Goal: Transaction & Acquisition: Obtain resource

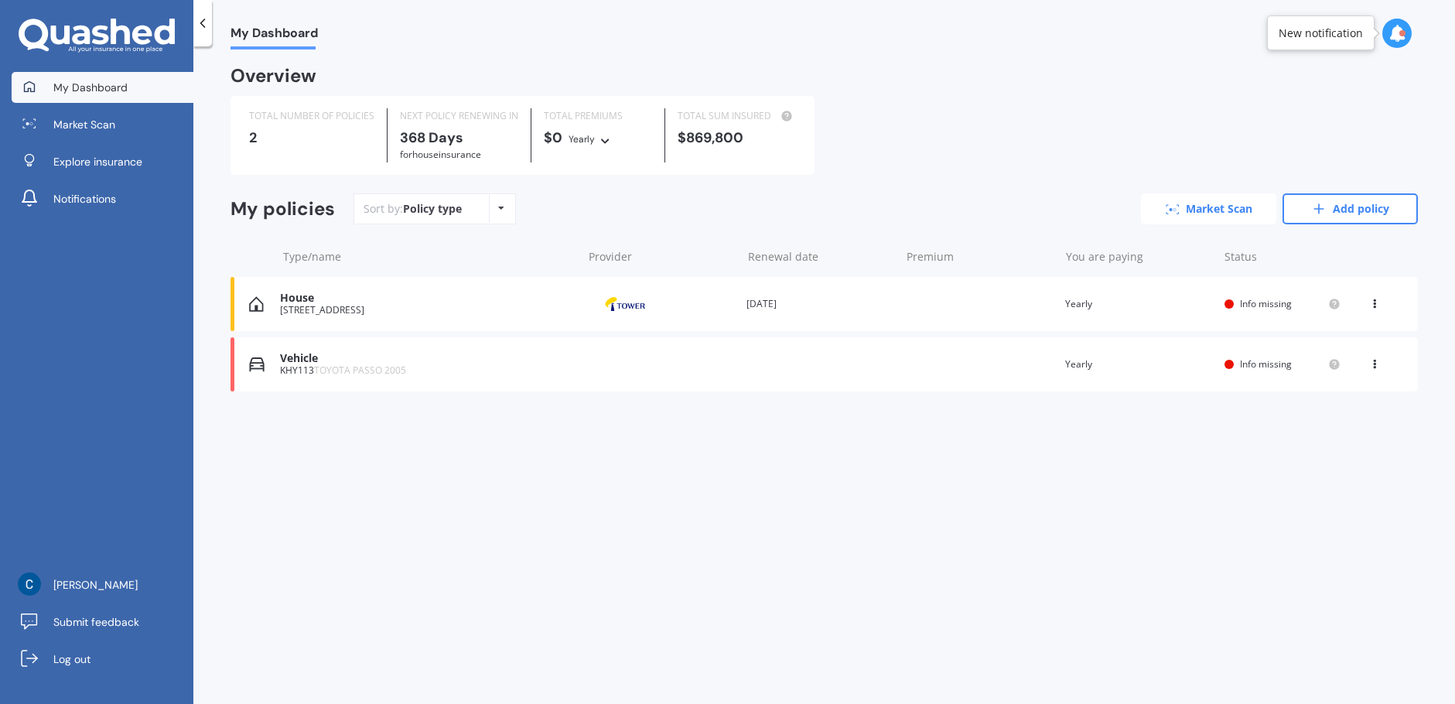
click at [1189, 215] on link "Market Scan" at bounding box center [1208, 208] width 135 height 31
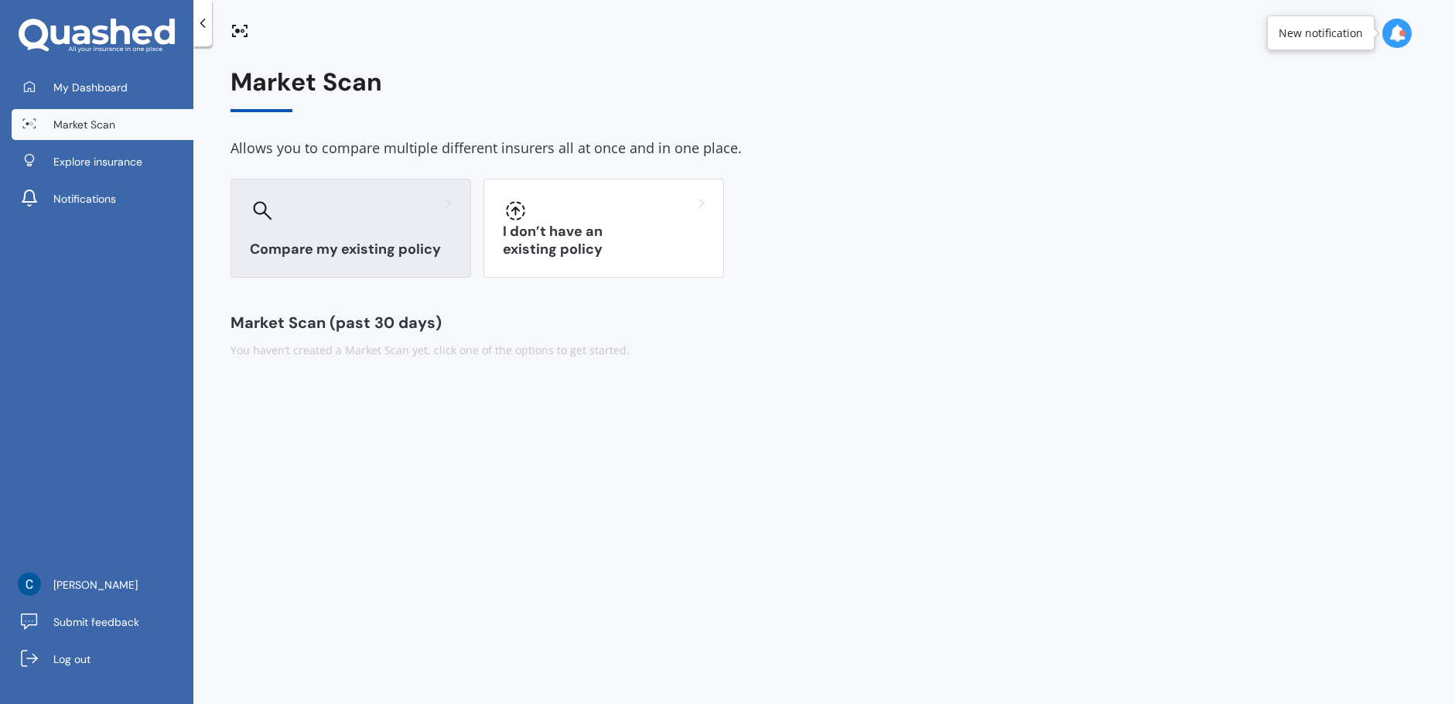
click at [353, 209] on div at bounding box center [351, 210] width 202 height 25
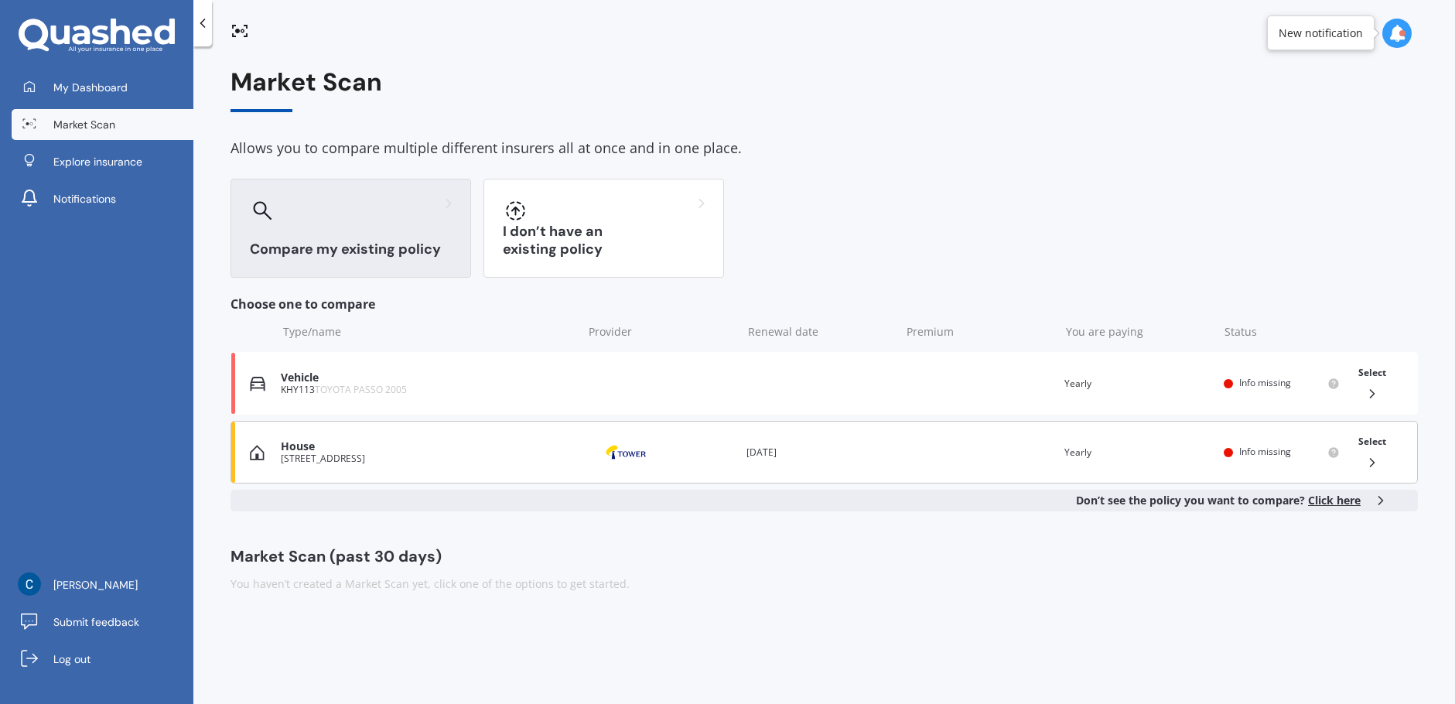
click at [394, 449] on div "House" at bounding box center [428, 446] width 294 height 13
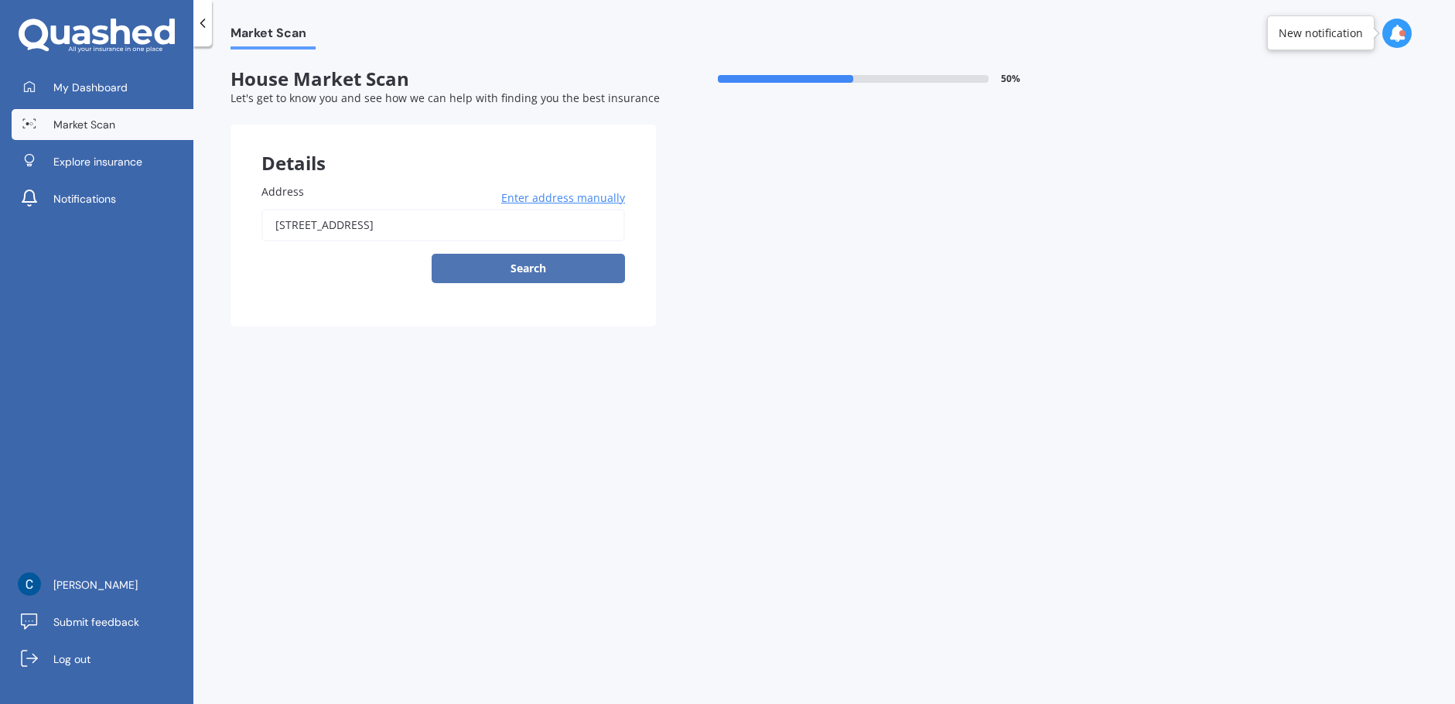
click at [476, 265] on button "Search" at bounding box center [528, 268] width 193 height 29
type input "[STREET_ADDRESS]"
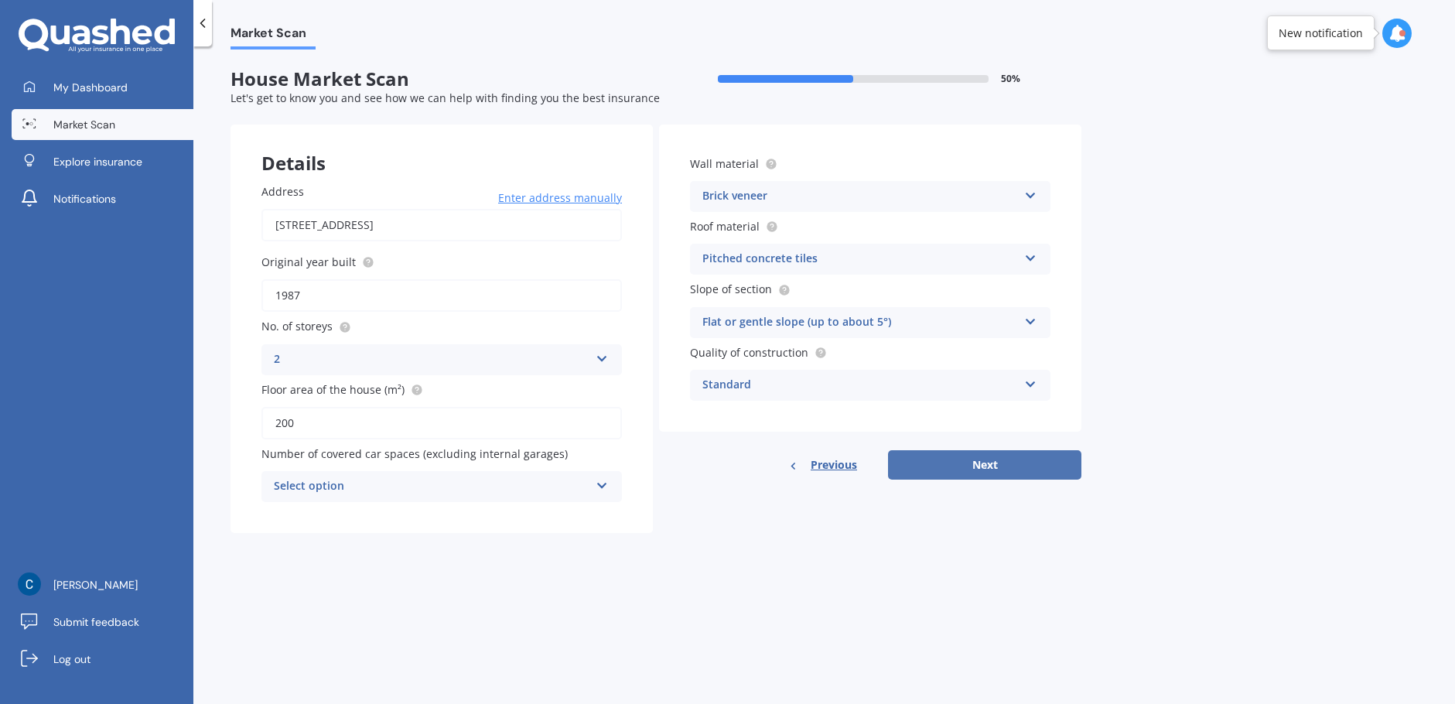
click at [978, 461] on button "Next" at bounding box center [984, 464] width 193 height 29
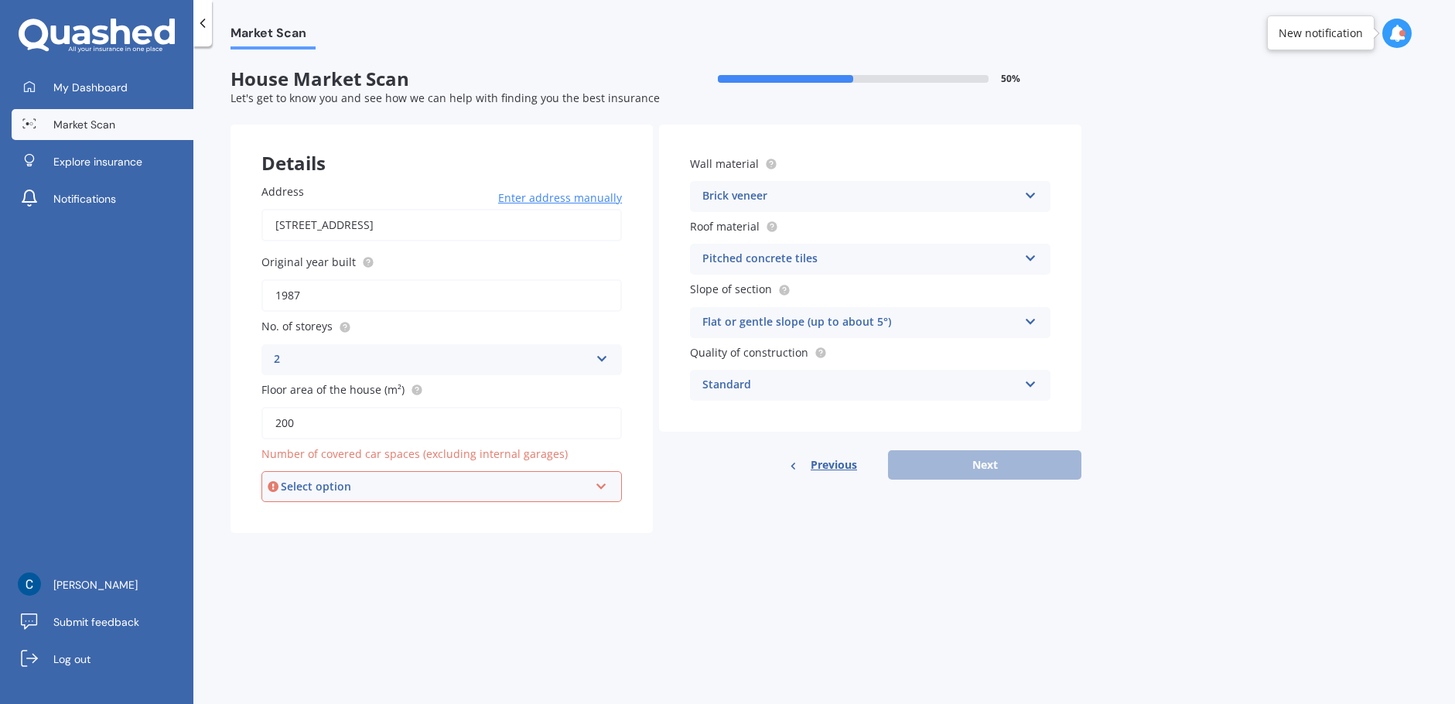
click at [437, 478] on div "Select option" at bounding box center [435, 486] width 308 height 17
click at [374, 531] on div "1" at bounding box center [441, 544] width 357 height 28
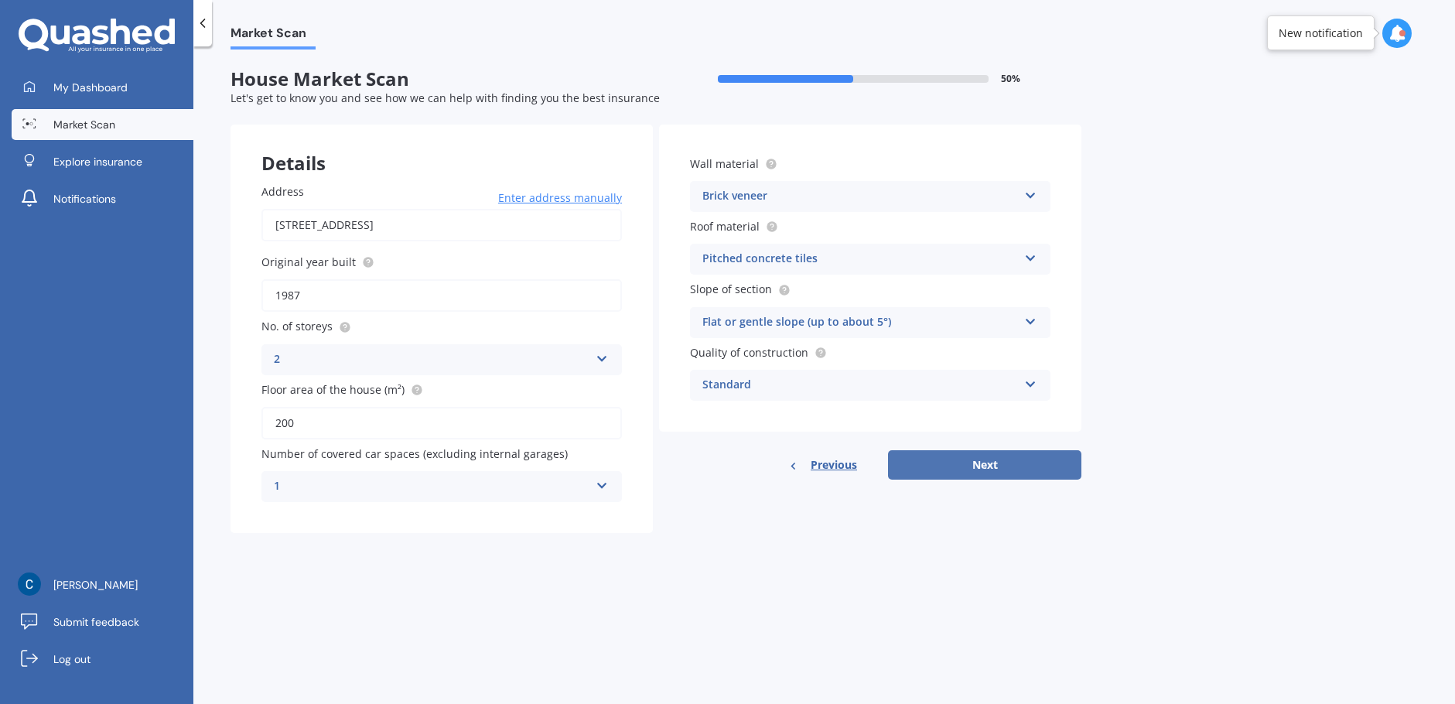
click at [954, 458] on button "Next" at bounding box center [984, 464] width 193 height 29
select select "22"
select select "11"
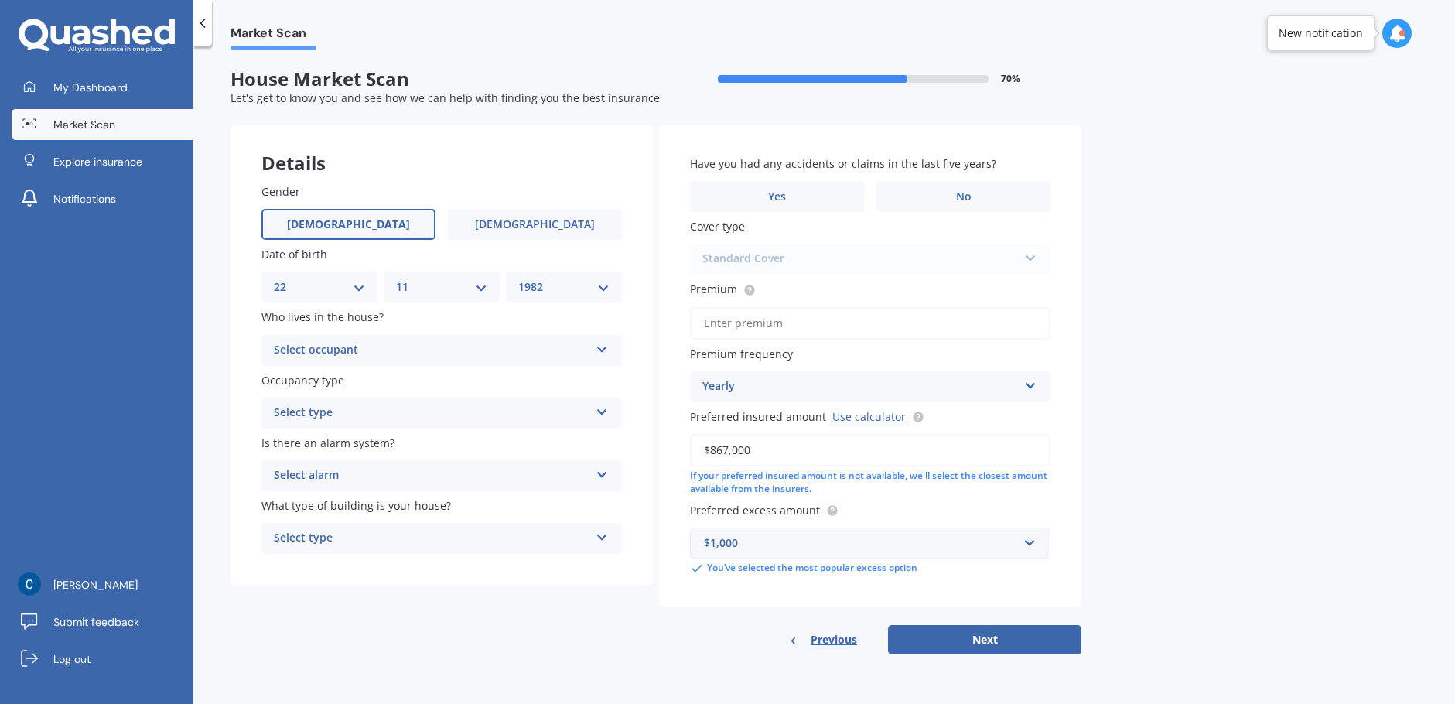
click at [514, 296] on div "YYYY 2009 2008 2007 2006 2005 2004 2003 2002 2001 2000 1999 1998 1997 1996 1995…" at bounding box center [564, 286] width 116 height 31
click at [561, 289] on select "YYYY 2009 2008 2007 2006 2005 2004 2003 2002 2001 2000 1999 1998 1997 1996 1995…" at bounding box center [563, 286] width 91 height 17
select select "1997"
click at [518, 278] on select "YYYY 2009 2008 2007 2006 2005 2004 2003 2002 2001 2000 1999 1998 1997 1996 1995…" at bounding box center [563, 286] width 91 height 17
click at [483, 275] on div "MM 01 02 03 04 05 06 07 08 09 10 11 12" at bounding box center [442, 286] width 116 height 31
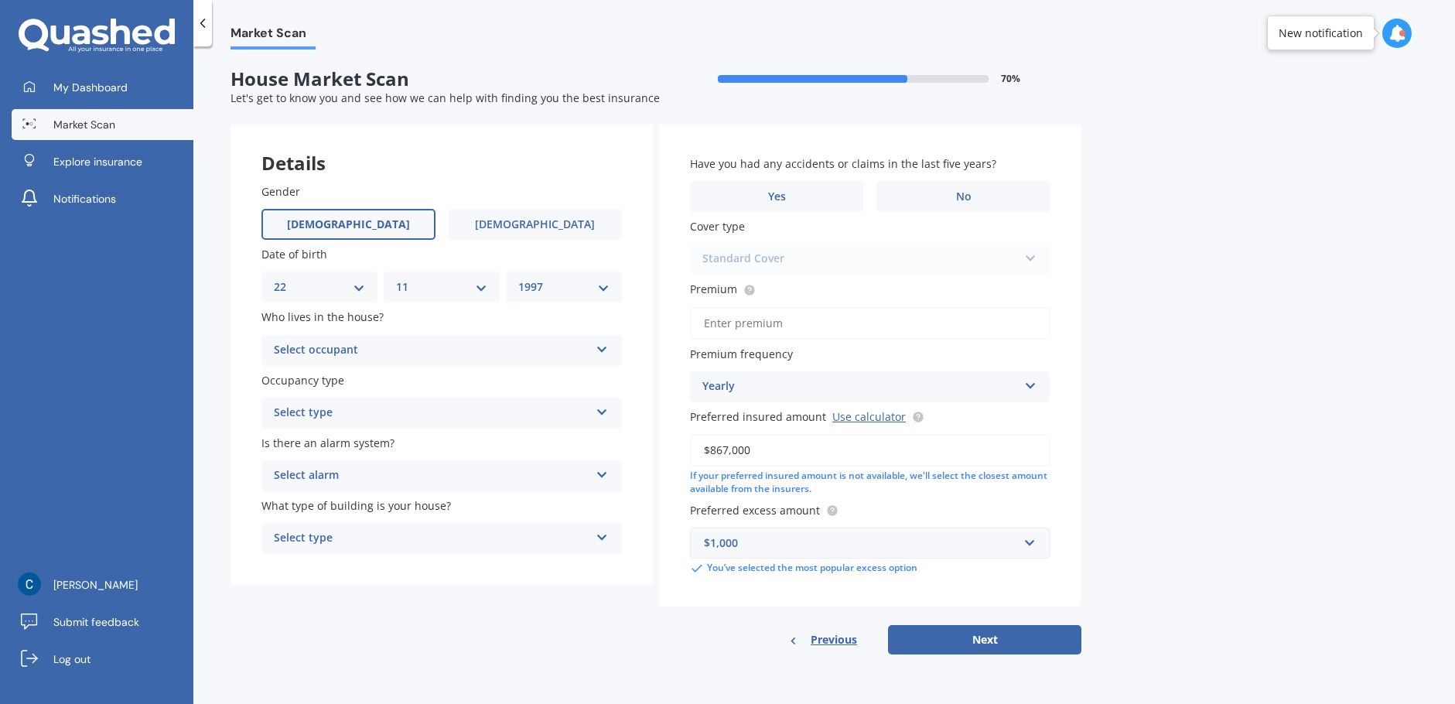
click at [480, 291] on select "MM 01 02 03 04 05 06 07 08 09 10 11 12" at bounding box center [441, 286] width 91 height 17
select select "02"
click at [396, 278] on select "MM 01 02 03 04 05 06 07 08 09 10 11 12" at bounding box center [441, 286] width 91 height 17
click at [295, 291] on select "DD 01 02 03 04 05 06 07 08 09 10 11 12 13 14 15 16 17 18 19 20 21 22 23 24 25 2…" at bounding box center [319, 286] width 91 height 17
select select "06"
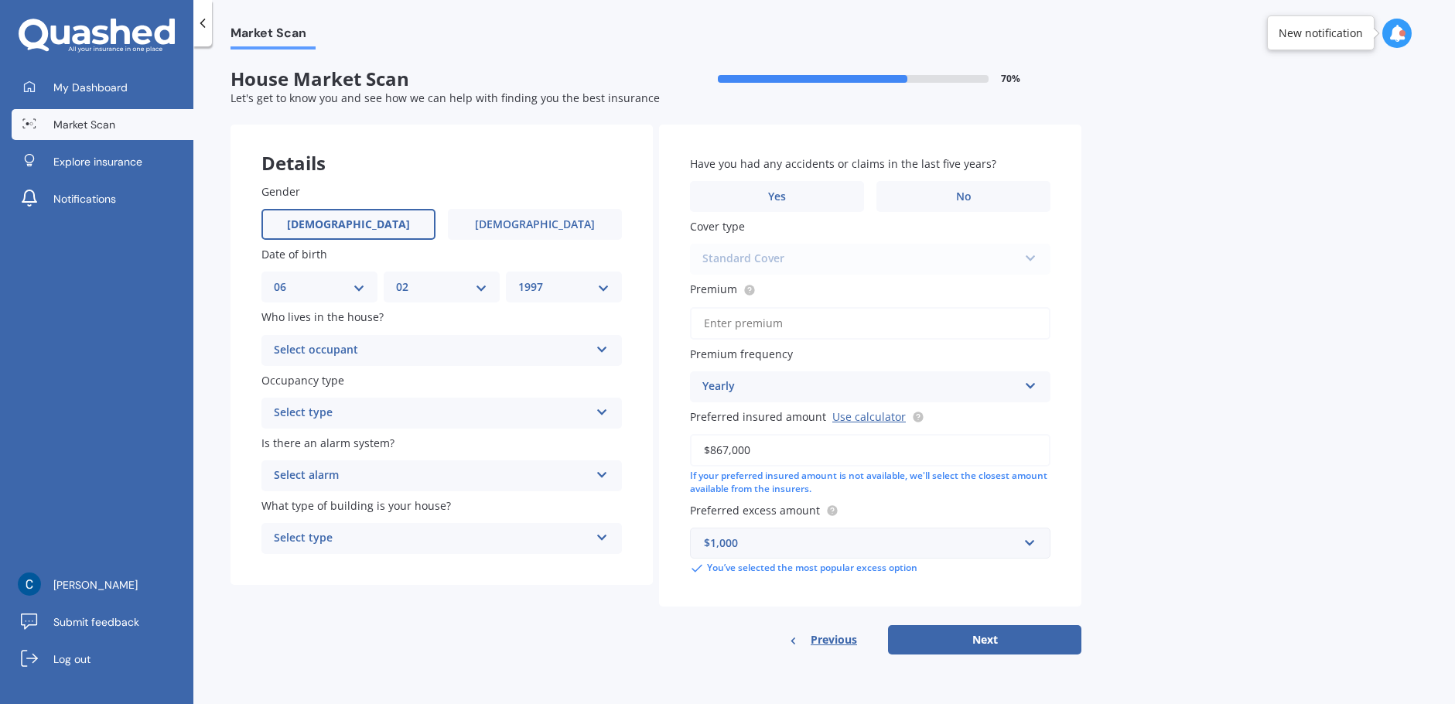
click at [274, 278] on select "DD 01 02 03 04 05 06 07 08 09 10 11 12 13 14 15 16 17 18 19 20 21 22 23 24 25 2…" at bounding box center [319, 286] width 91 height 17
click at [430, 357] on div "Select occupant" at bounding box center [432, 350] width 316 height 19
click at [403, 384] on div "Owner" at bounding box center [441, 381] width 359 height 28
click at [401, 414] on div "Select type" at bounding box center [432, 413] width 316 height 19
click at [383, 445] on div "Permanent" at bounding box center [441, 443] width 359 height 28
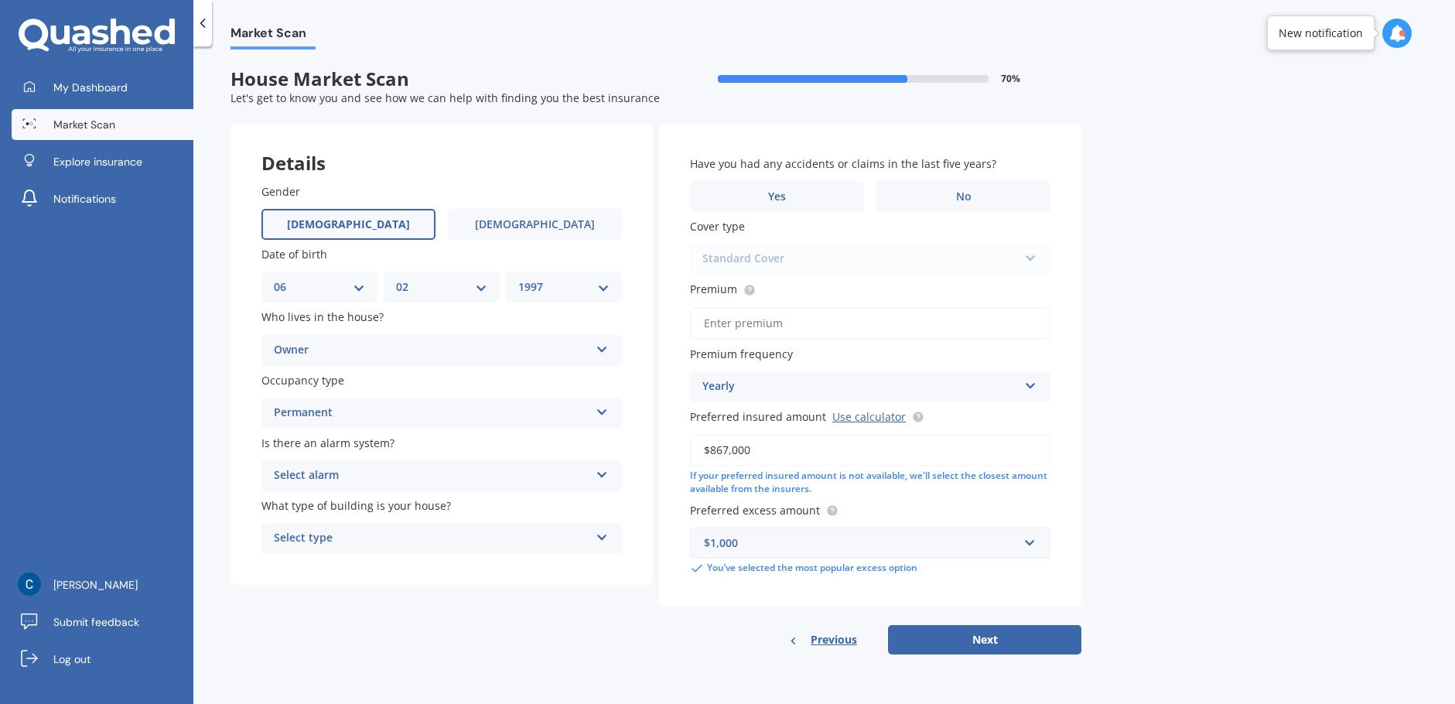
click at [386, 472] on div "Select alarm" at bounding box center [432, 475] width 316 height 19
click at [359, 504] on div "Yes, monitored" at bounding box center [441, 506] width 359 height 28
click at [373, 541] on div "Select type" at bounding box center [432, 538] width 316 height 19
click at [370, 568] on div "Freestanding" at bounding box center [441, 568] width 359 height 28
click at [838, 198] on label "Yes" at bounding box center [777, 196] width 174 height 31
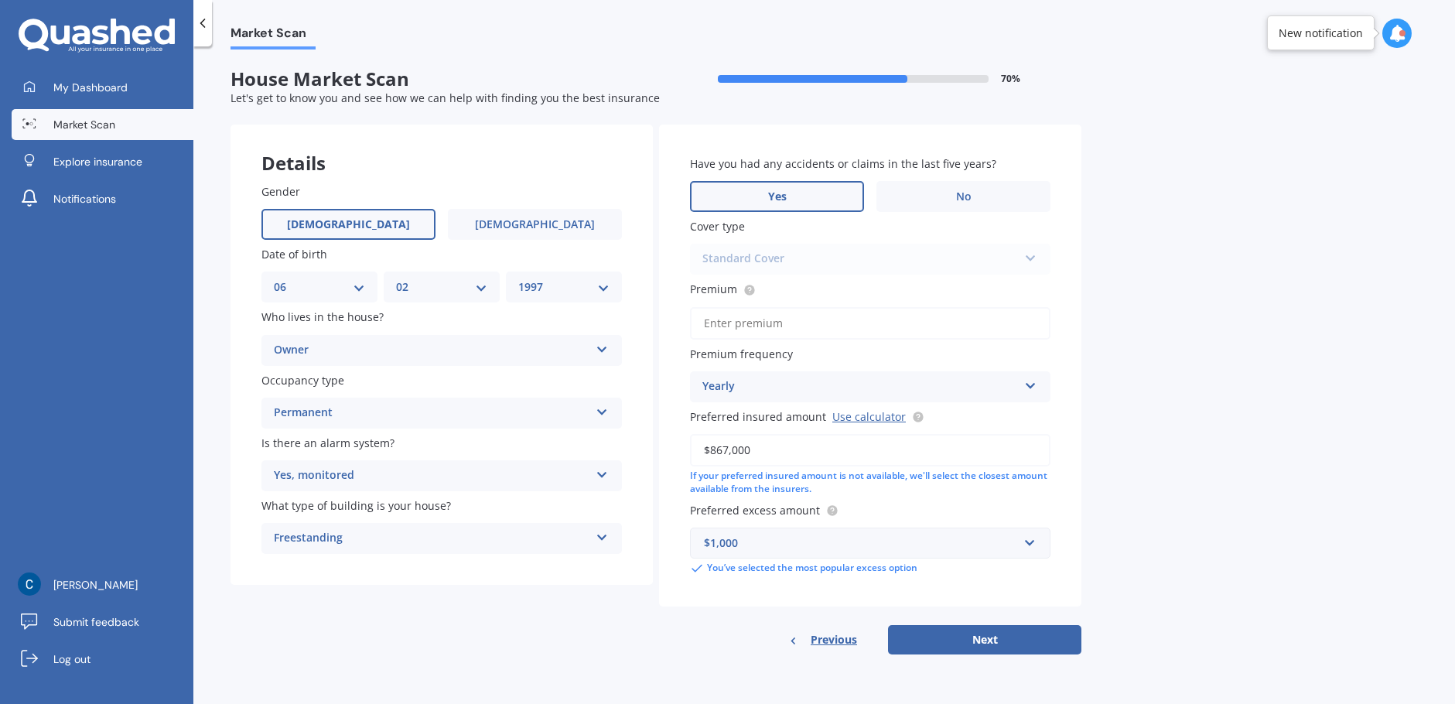
click at [0, 0] on input "Yes" at bounding box center [0, 0] width 0 height 0
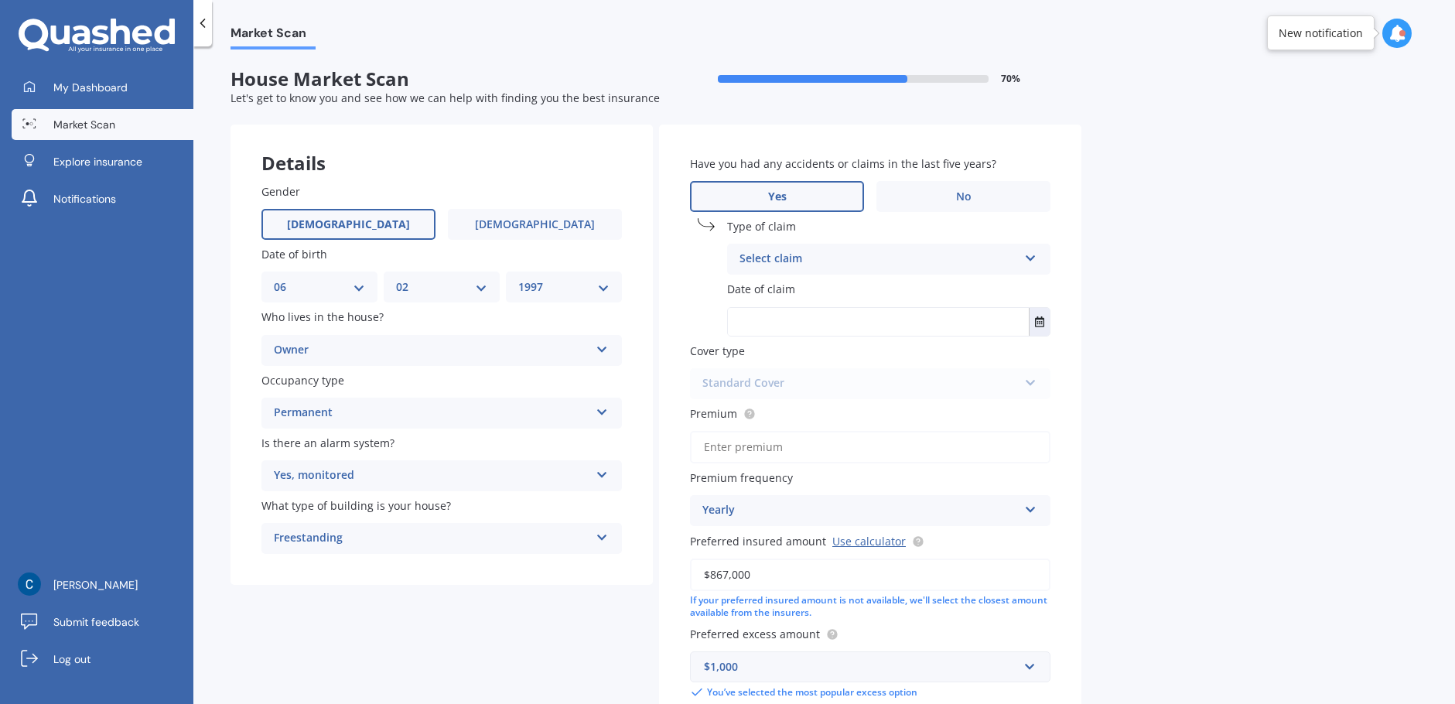
click at [839, 264] on div "Select claim" at bounding box center [878, 259] width 278 height 19
click at [790, 319] on span "Broken glass" at bounding box center [773, 316] width 67 height 15
click at [793, 260] on div "Broken glass" at bounding box center [878, 259] width 278 height 19
click at [812, 317] on div "Broken glass" at bounding box center [889, 317] width 322 height 28
click at [812, 318] on input "text" at bounding box center [878, 322] width 301 height 28
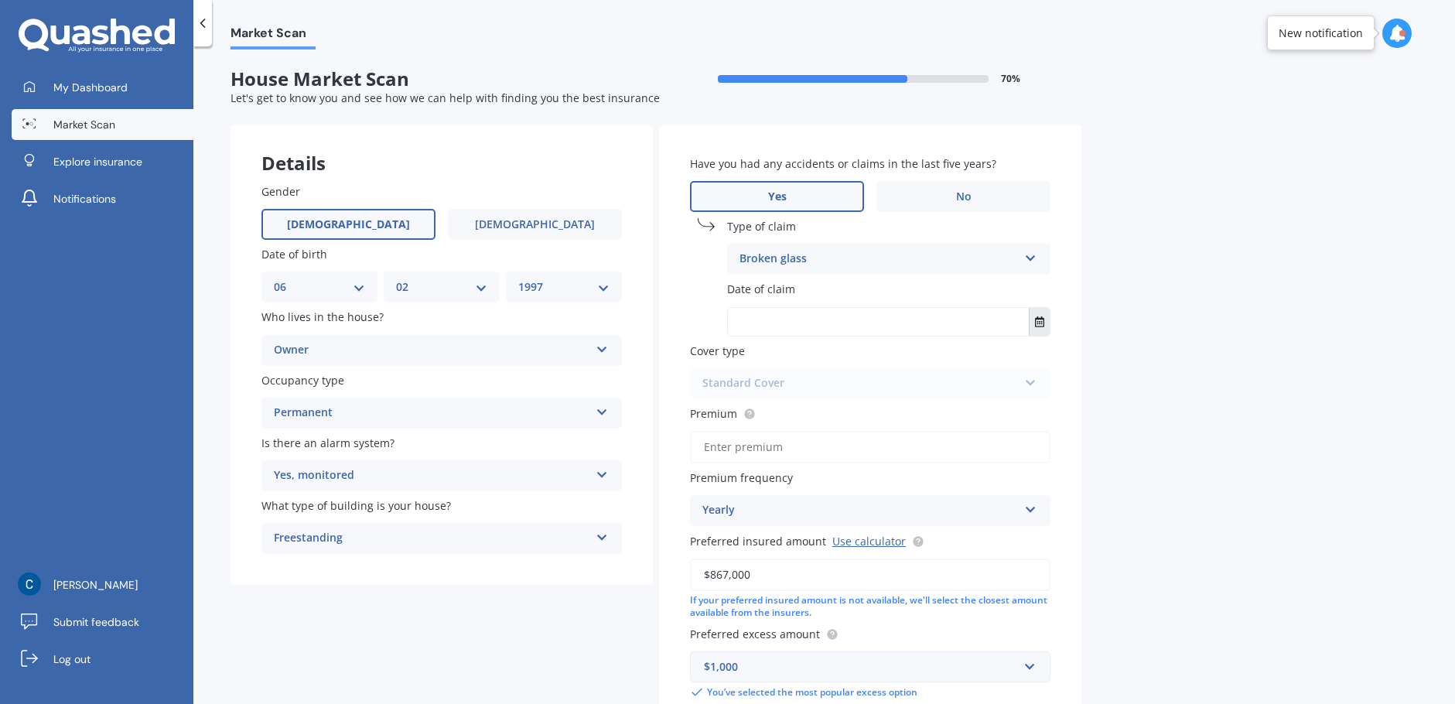
click at [1042, 319] on icon "Select date" at bounding box center [1039, 321] width 9 height 11
click at [796, 311] on input "text" at bounding box center [878, 322] width 301 height 28
click at [1038, 323] on icon "Select date" at bounding box center [1039, 321] width 9 height 11
click at [803, 362] on button "[DATE]" at bounding box center [770, 360] width 67 height 28
click at [783, 359] on button "2025" at bounding box center [765, 360] width 56 height 28
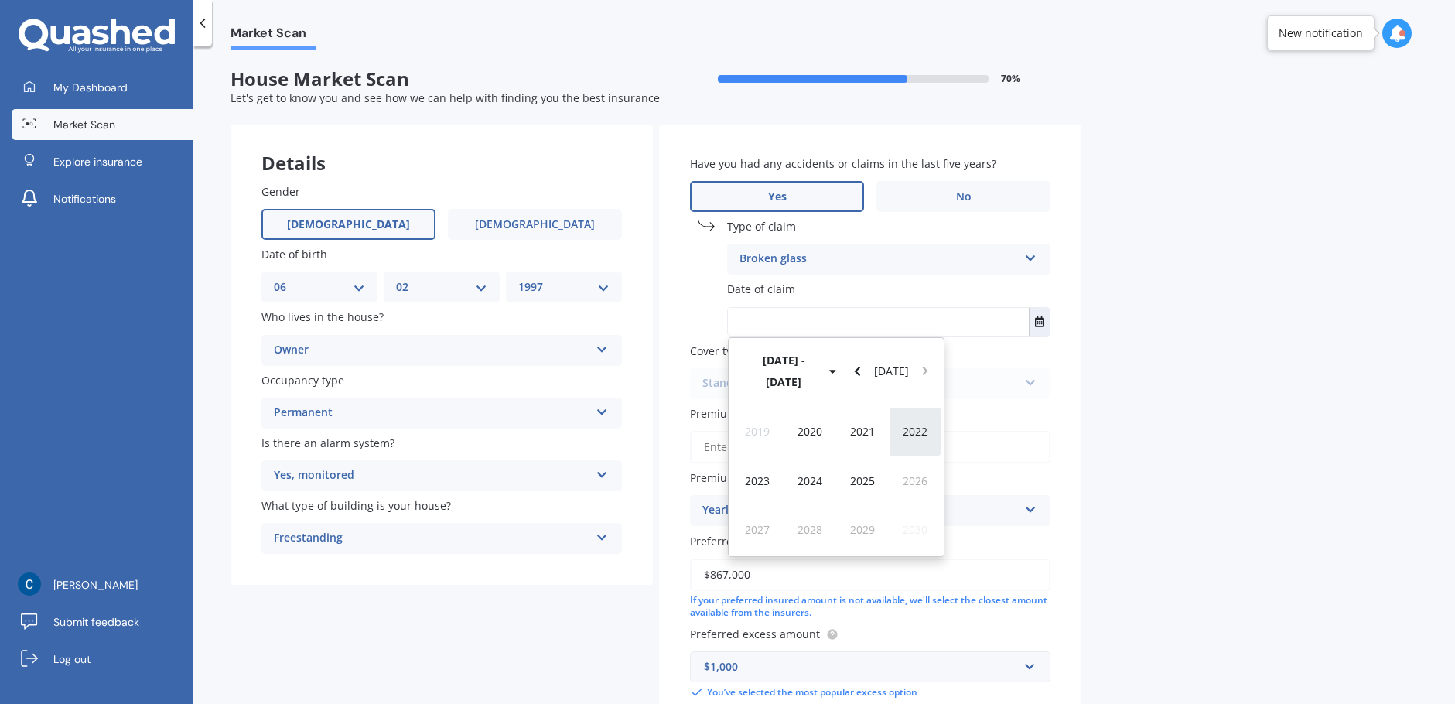
click at [916, 424] on span "2022" at bounding box center [914, 431] width 25 height 15
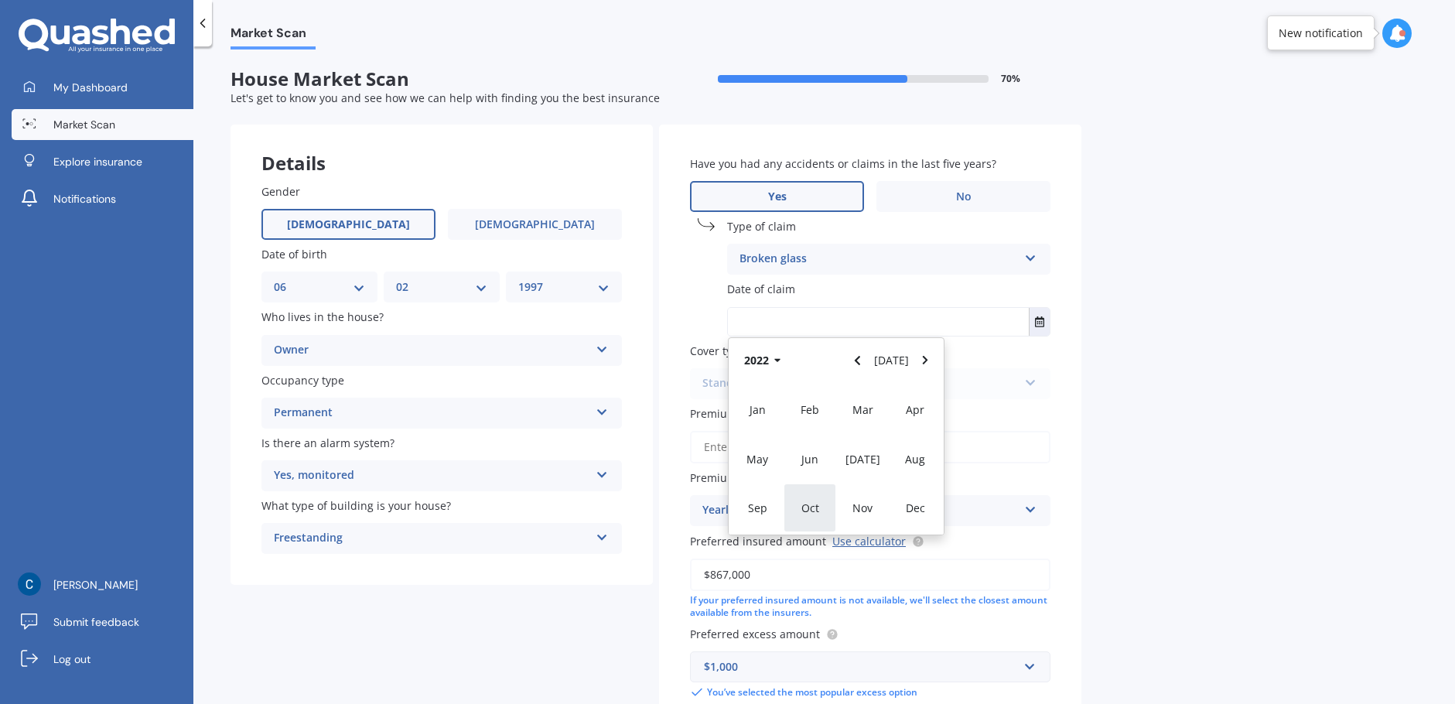
click at [819, 498] on div "Oct" at bounding box center [809, 507] width 53 height 49
click at [773, 455] on span "11" at bounding box center [775, 461] width 12 height 15
type input "[DATE]"
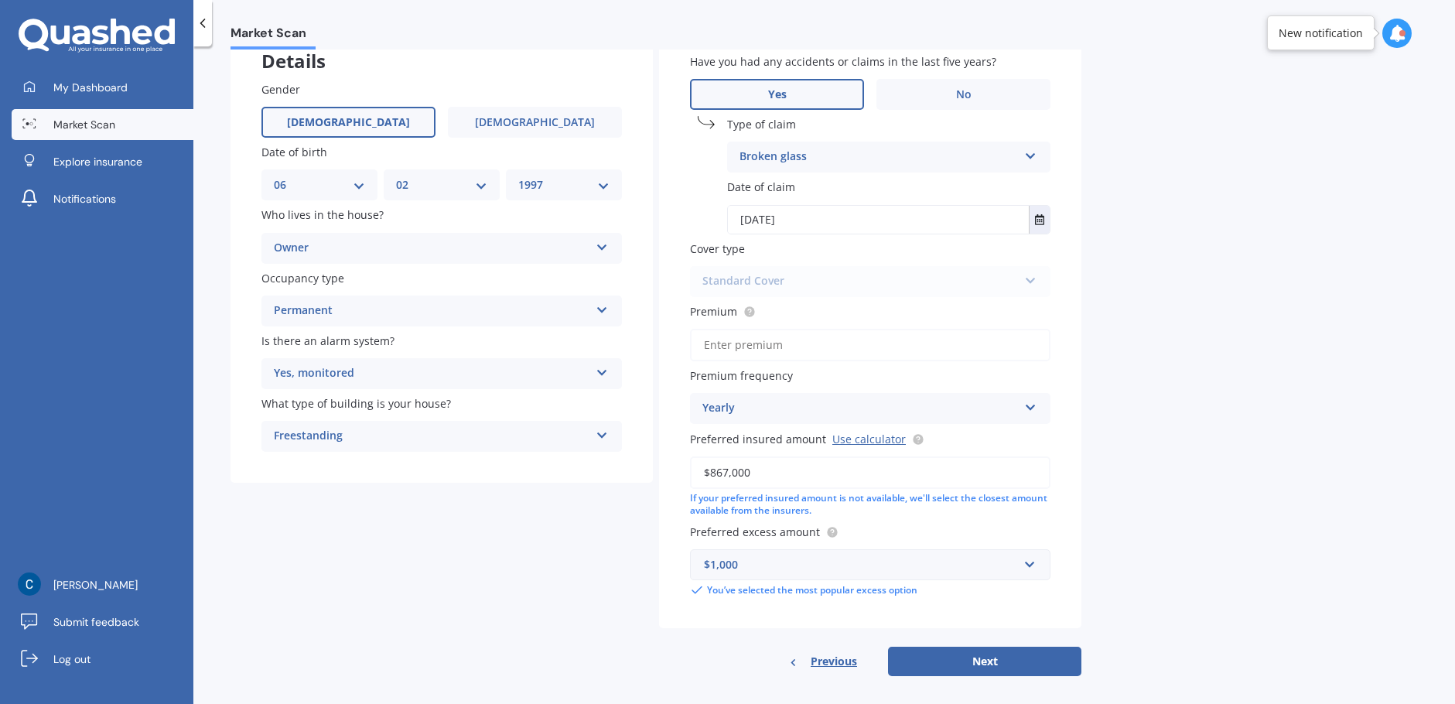
scroll to position [114, 0]
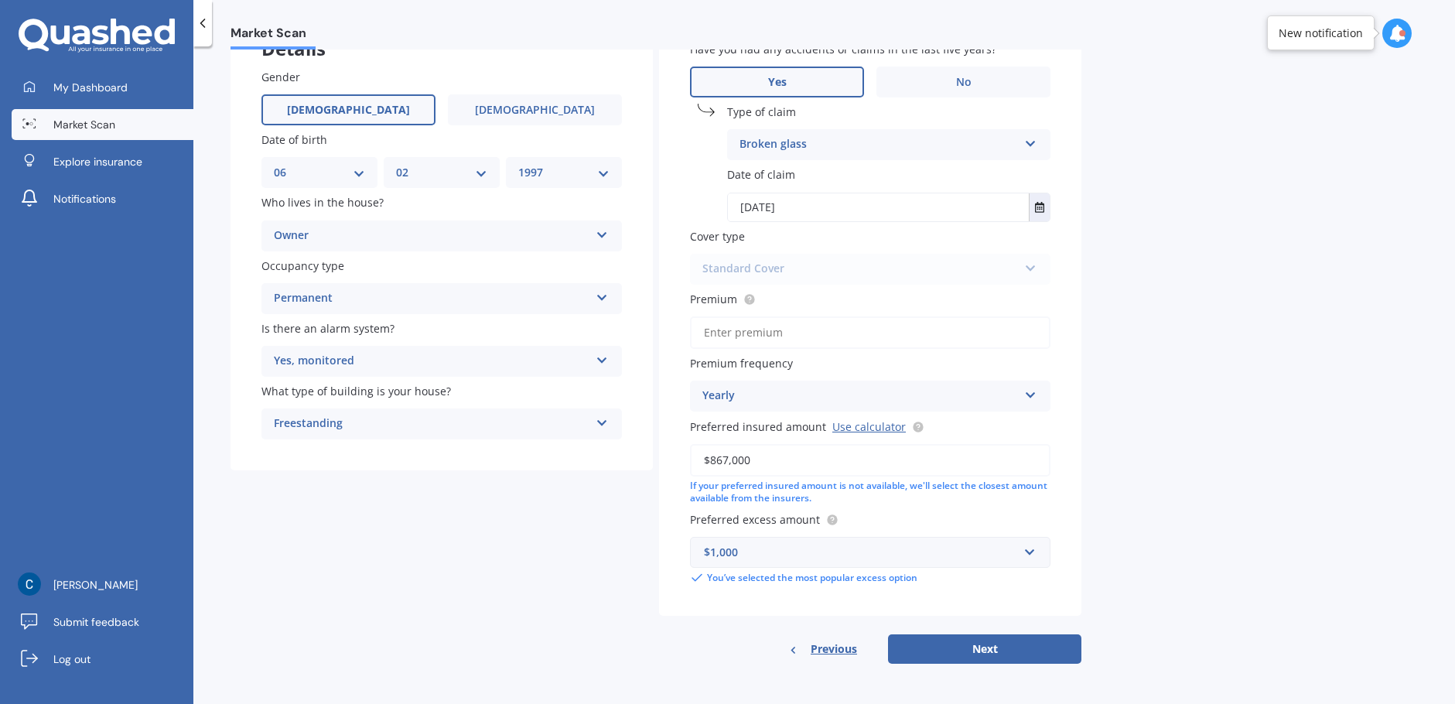
click at [779, 331] on input "Premium" at bounding box center [870, 332] width 360 height 32
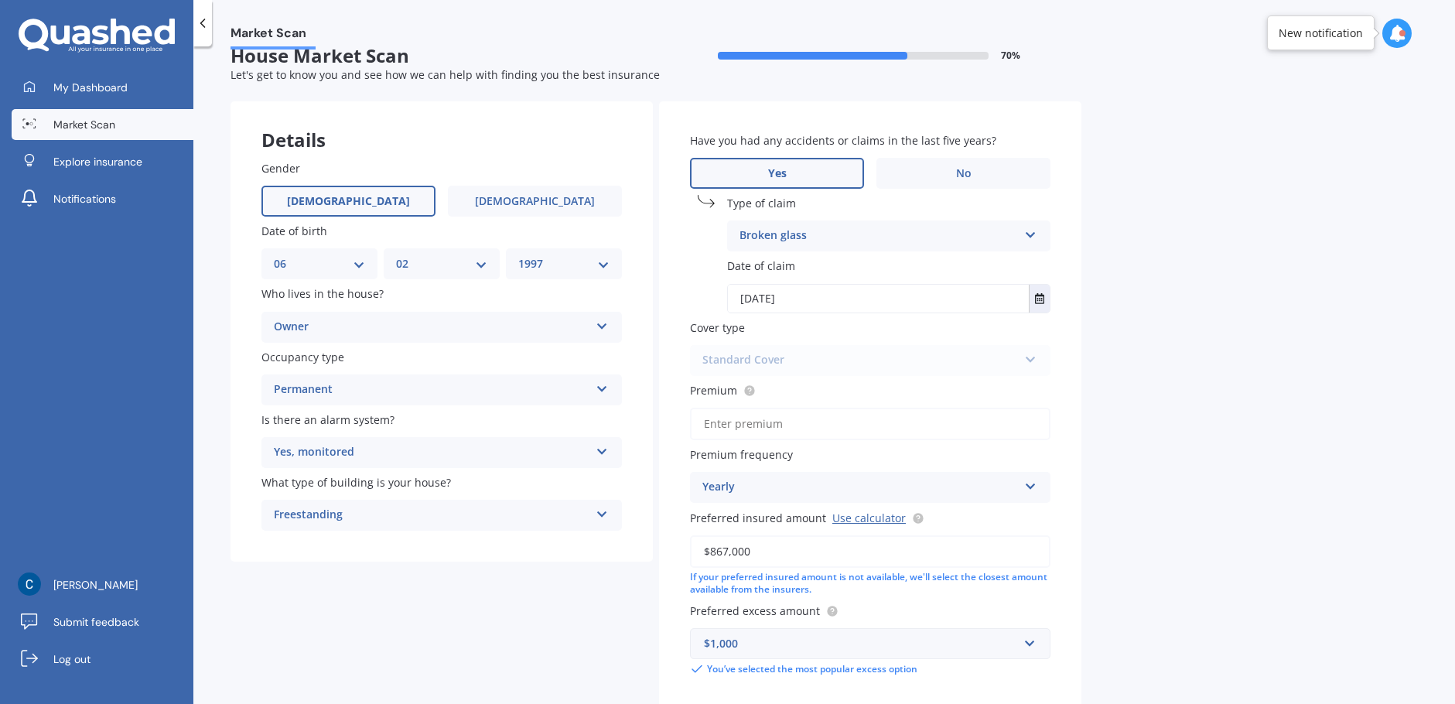
scroll to position [0, 0]
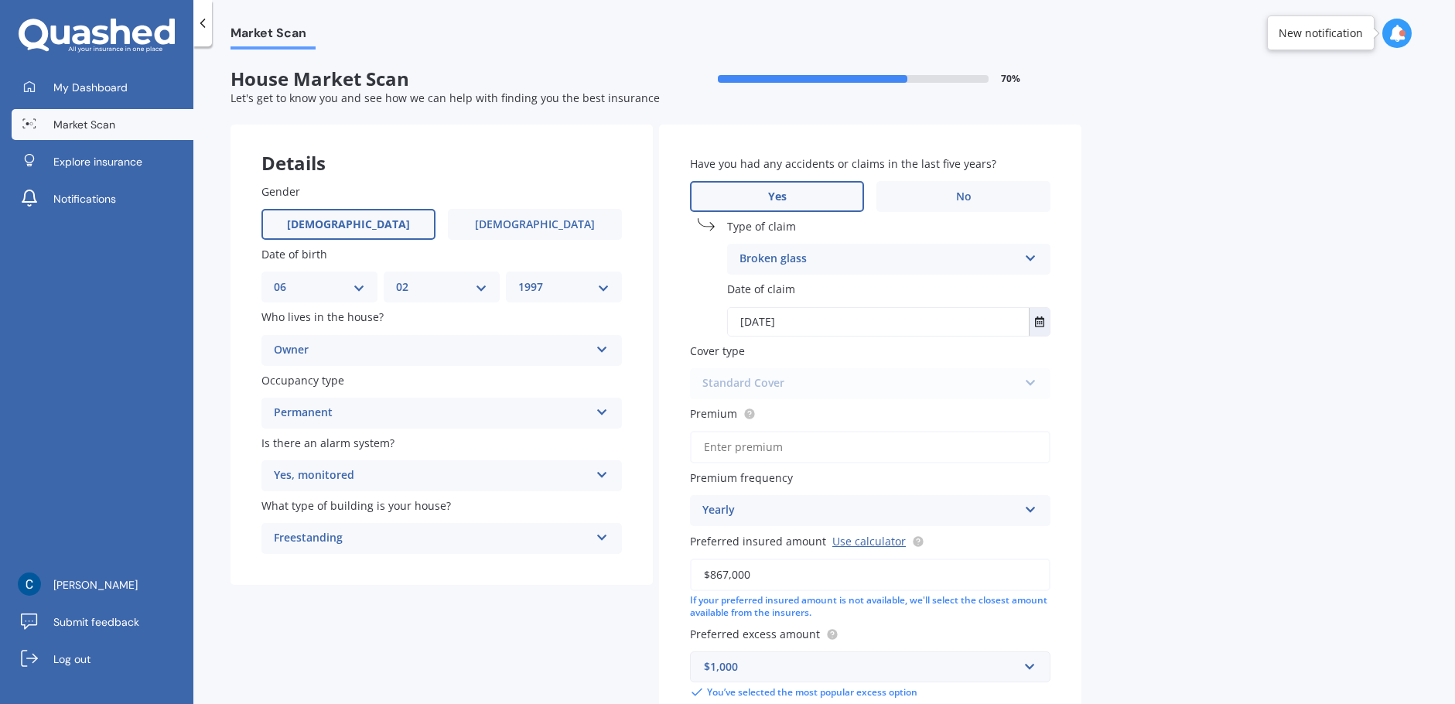
click at [783, 450] on input "Premium" at bounding box center [870, 447] width 360 height 32
click at [800, 454] on input "Premium" at bounding box center [870, 447] width 360 height 32
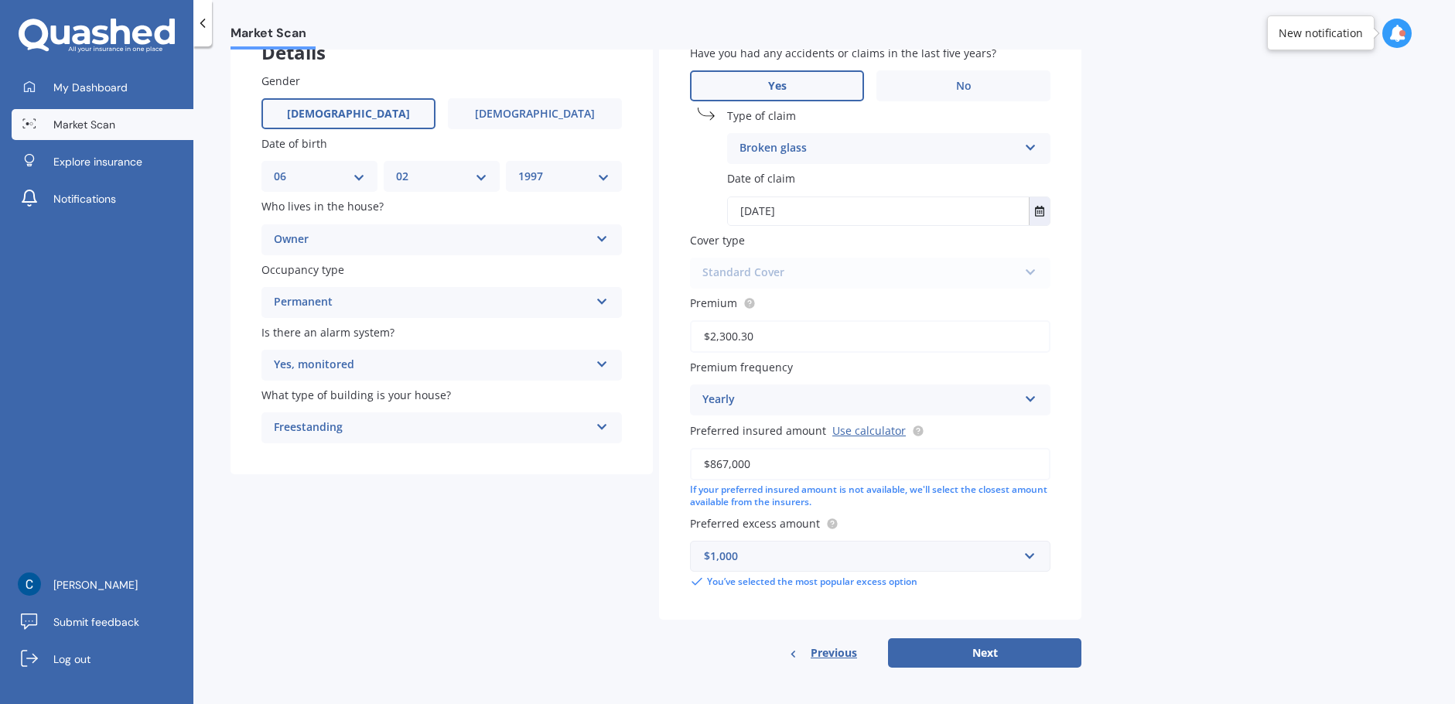
scroll to position [114, 0]
type input "$2,300.30"
drag, startPoint x: 749, startPoint y: 455, endPoint x: 668, endPoint y: 441, distance: 81.6
click at [668, 441] on div "Have you had any accidents or claims in the last five years? Yes No Type of cla…" at bounding box center [870, 313] width 422 height 606
drag, startPoint x: 489, startPoint y: 471, endPoint x: 494, endPoint y: 459, distance: 13.5
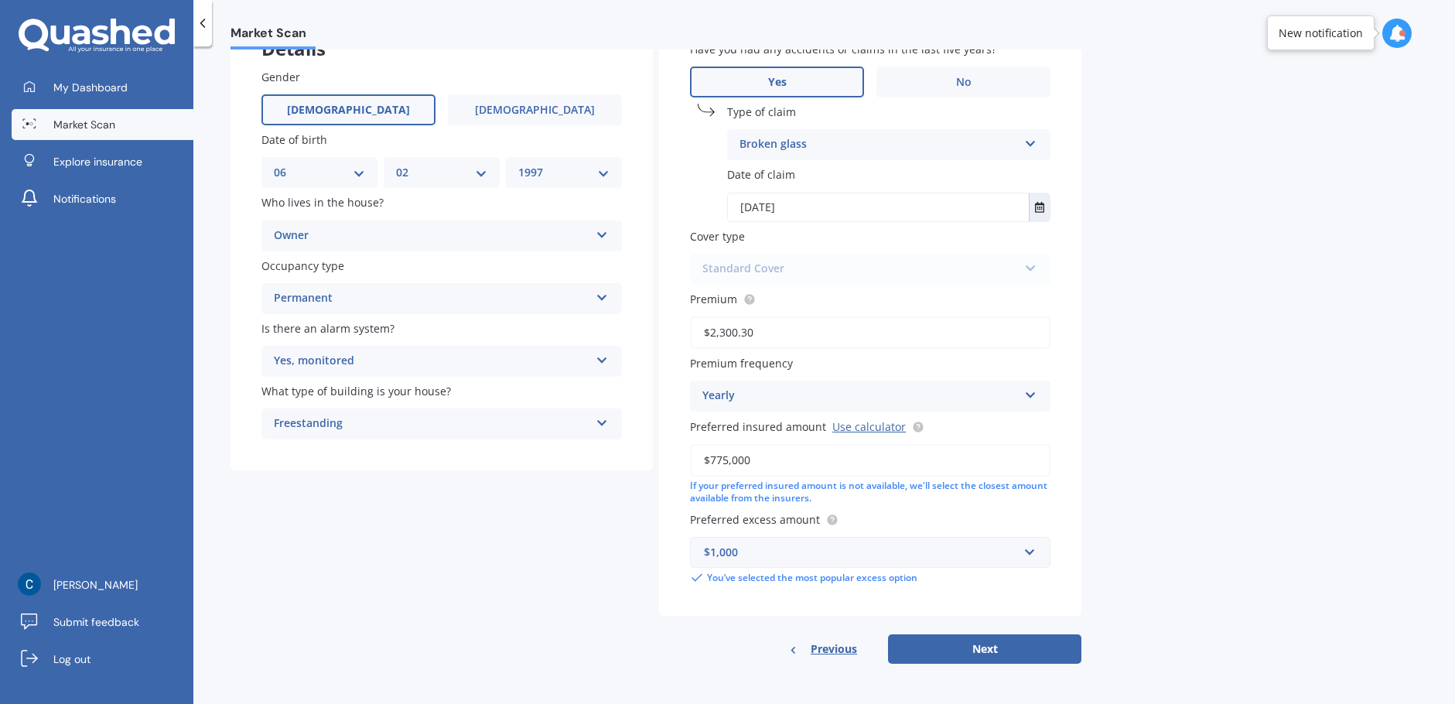
click at [488, 469] on div "Details Gender [DEMOGRAPHIC_DATA] [DEMOGRAPHIC_DATA] Date of birth DD 01 02 03 …" at bounding box center [655, 337] width 851 height 654
drag, startPoint x: 806, startPoint y: 453, endPoint x: 684, endPoint y: 439, distance: 122.2
click at [684, 438] on div "Have you had any accidents or claims in the last five years? Yes No Type of cla…" at bounding box center [870, 313] width 422 height 606
type input "$750,000"
click at [1187, 350] on div "Market Scan House Market Scan 70 % Let's get to know you and see how we can hel…" at bounding box center [823, 377] width 1261 height 657
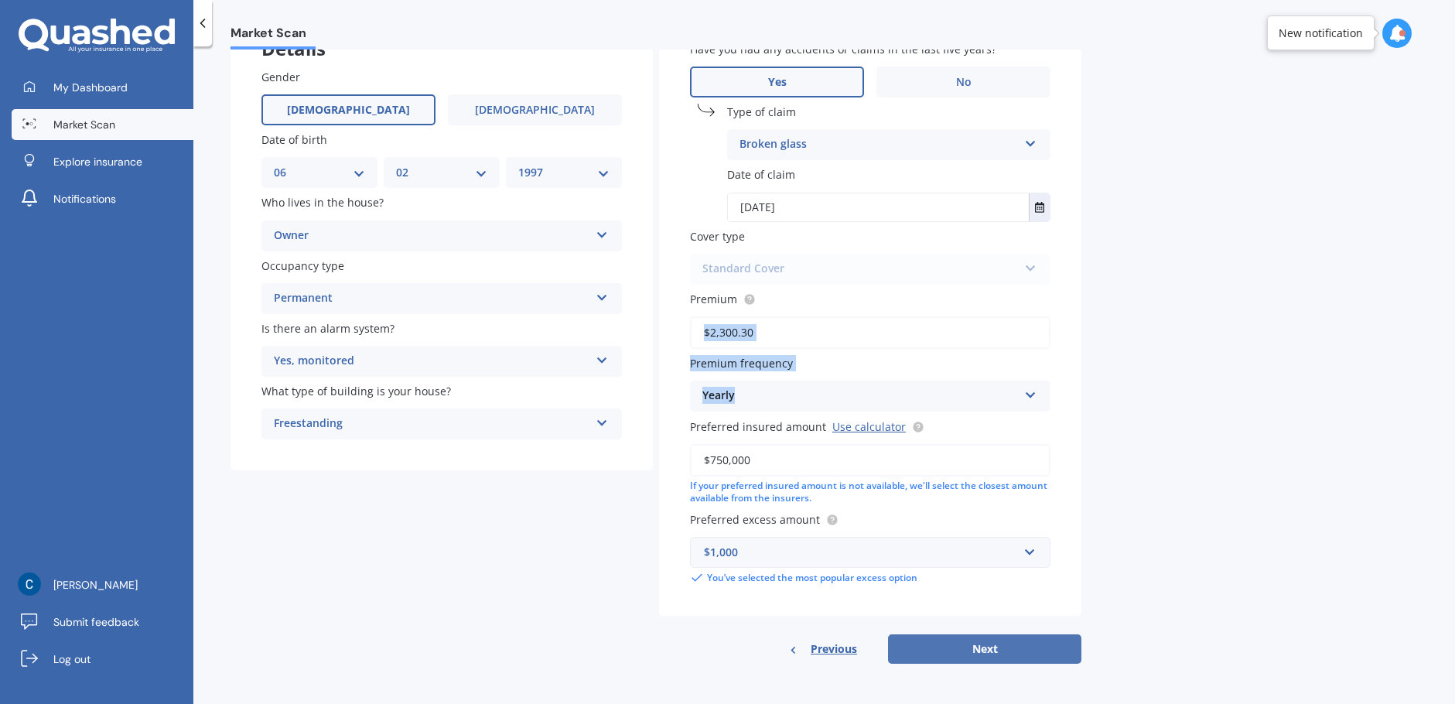
click at [988, 646] on button "Next" at bounding box center [984, 648] width 193 height 29
select select "06"
select select "02"
select select "1997"
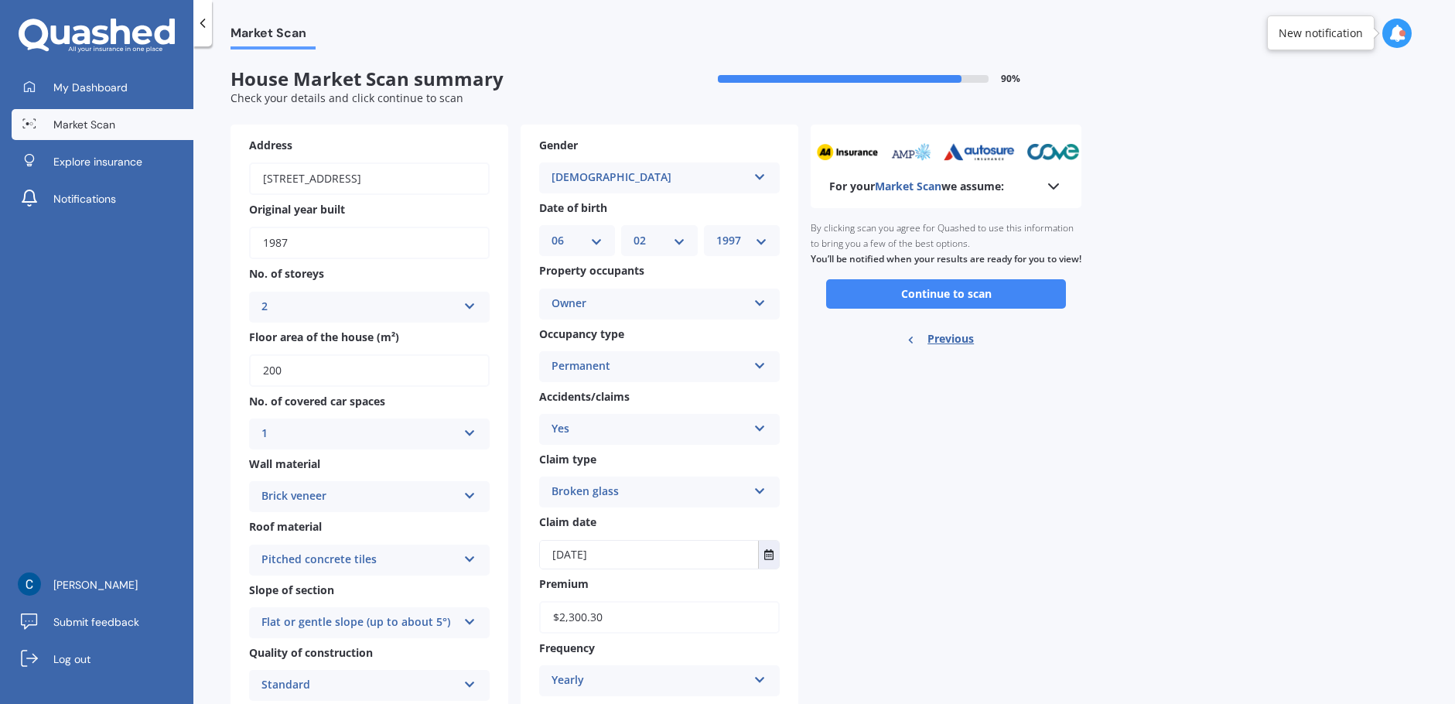
scroll to position [235, 0]
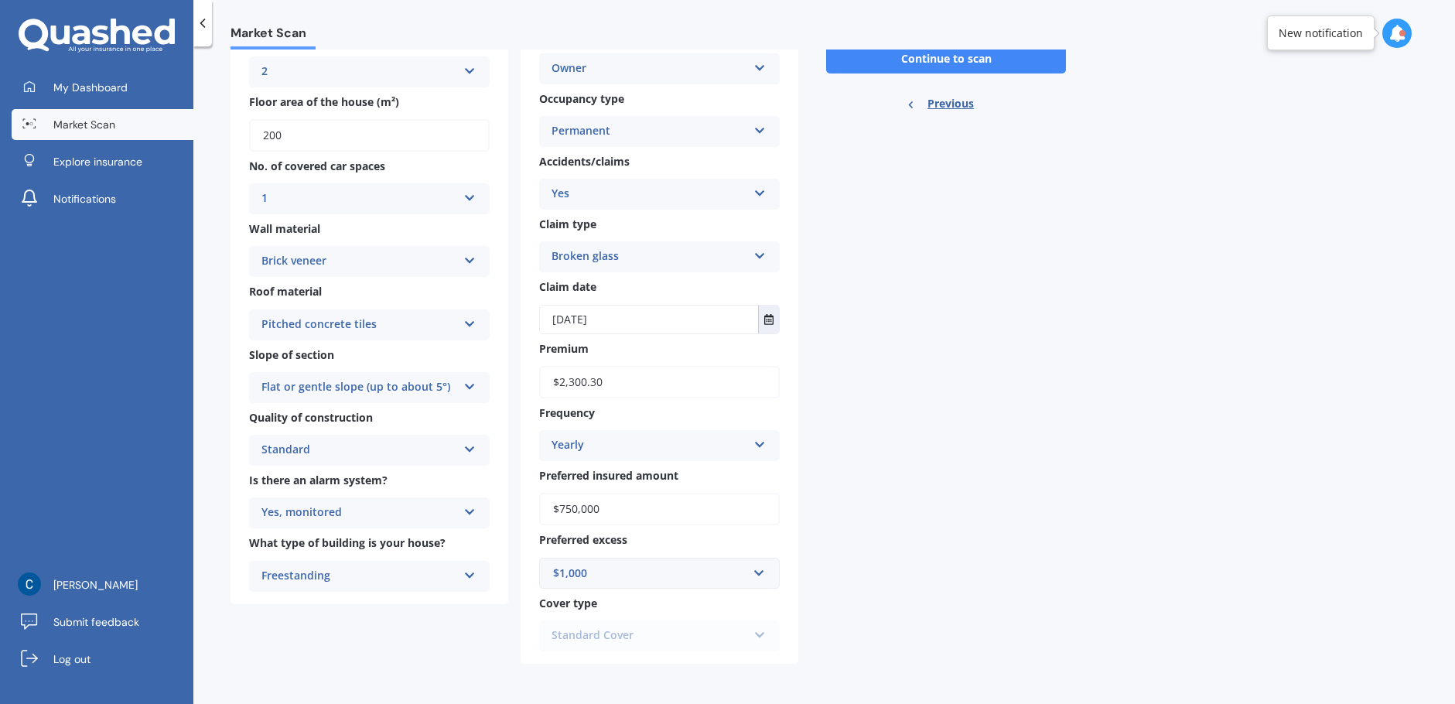
click at [763, 633] on div "Standard Cover Standard Cover Premium Cover Plus" at bounding box center [659, 635] width 241 height 31
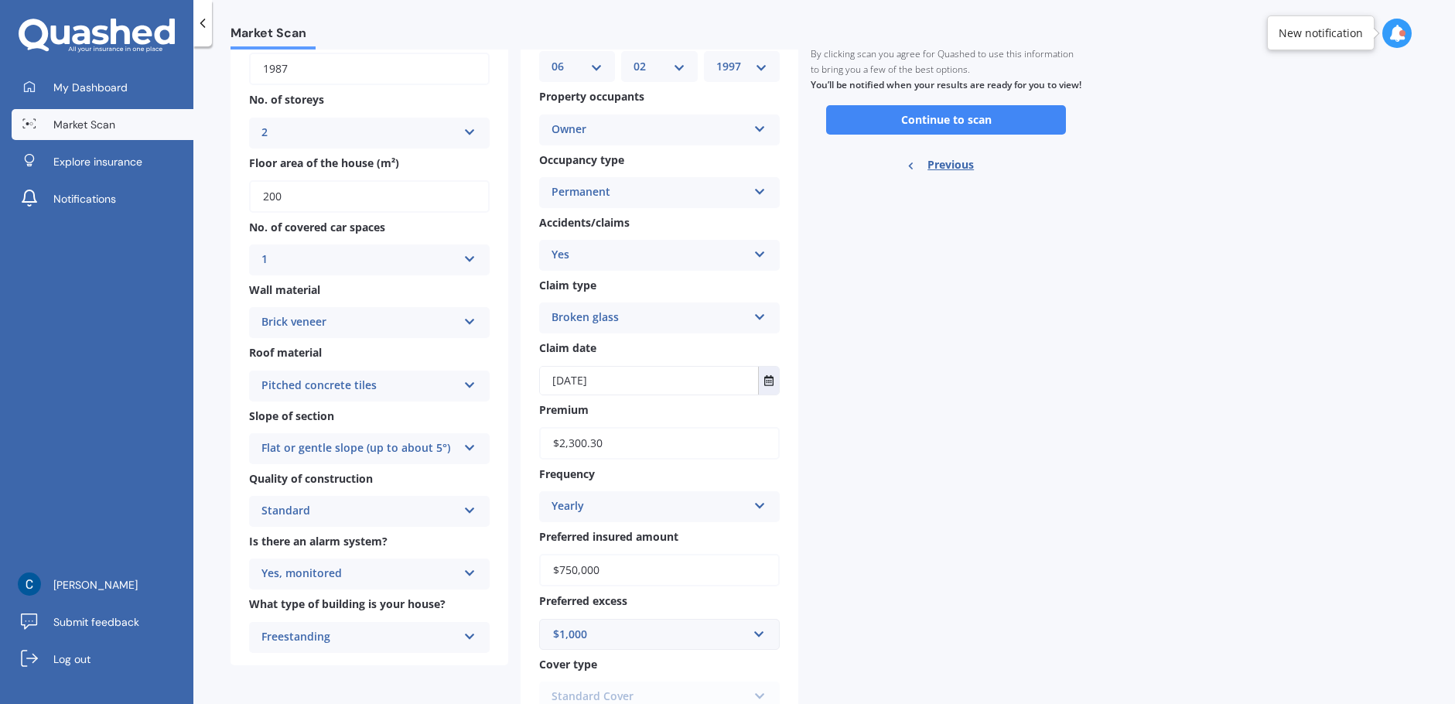
scroll to position [80, 0]
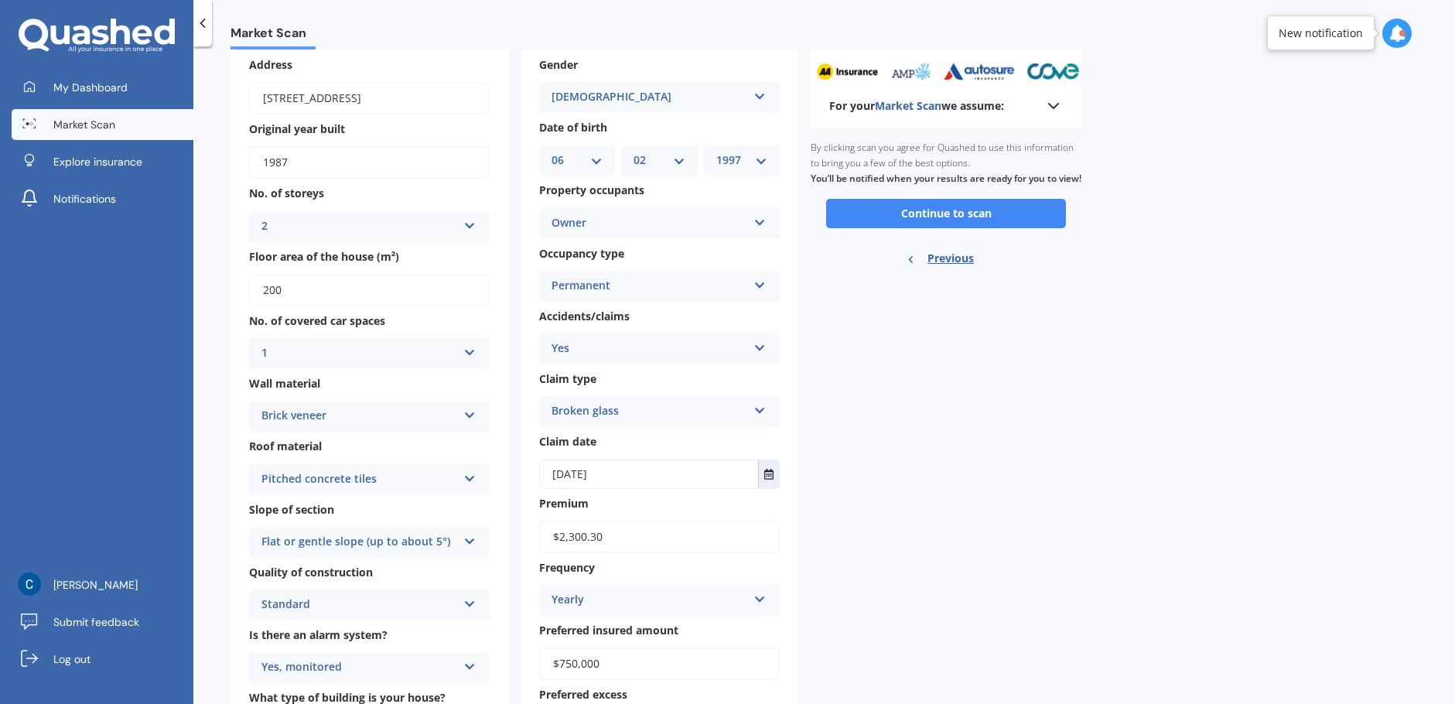
click at [882, 228] on button "Continue to scan" at bounding box center [946, 213] width 240 height 29
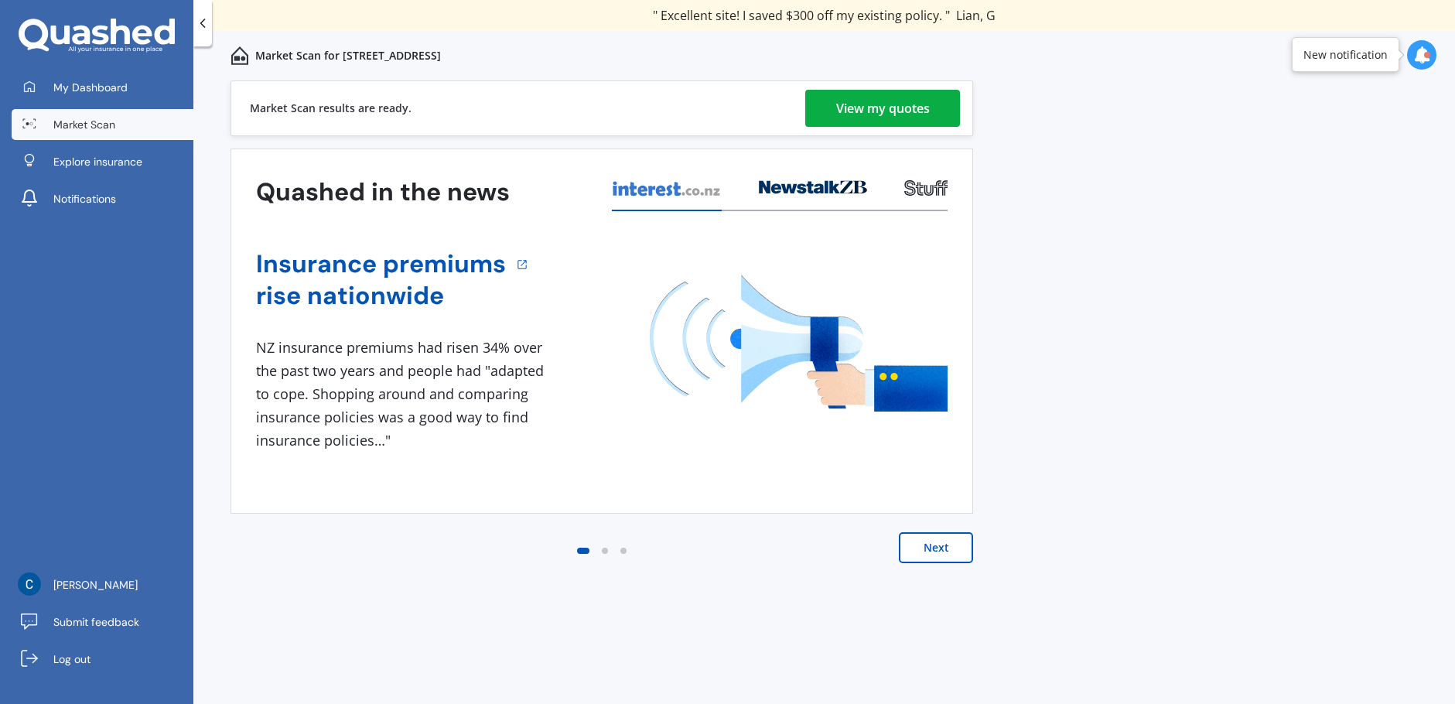
drag, startPoint x: 1177, startPoint y: 237, endPoint x: 1130, endPoint y: 230, distance: 47.7
click at [1165, 230] on div "Previous 80,000+ [DEMOGRAPHIC_DATA] consumers have signed up to shop and save t…" at bounding box center [823, 408] width 1261 height 657
click at [885, 108] on div "View my quotes" at bounding box center [883, 108] width 94 height 37
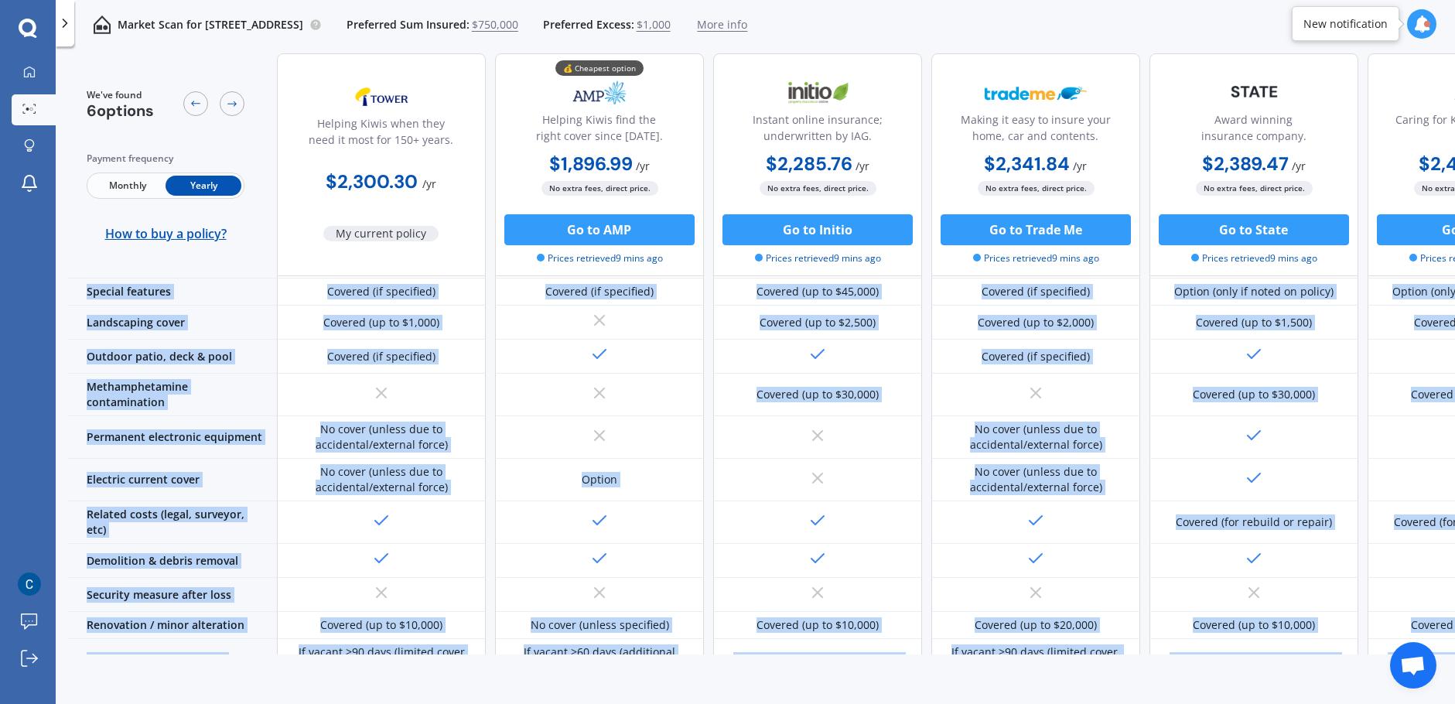
scroll to position [666, 0]
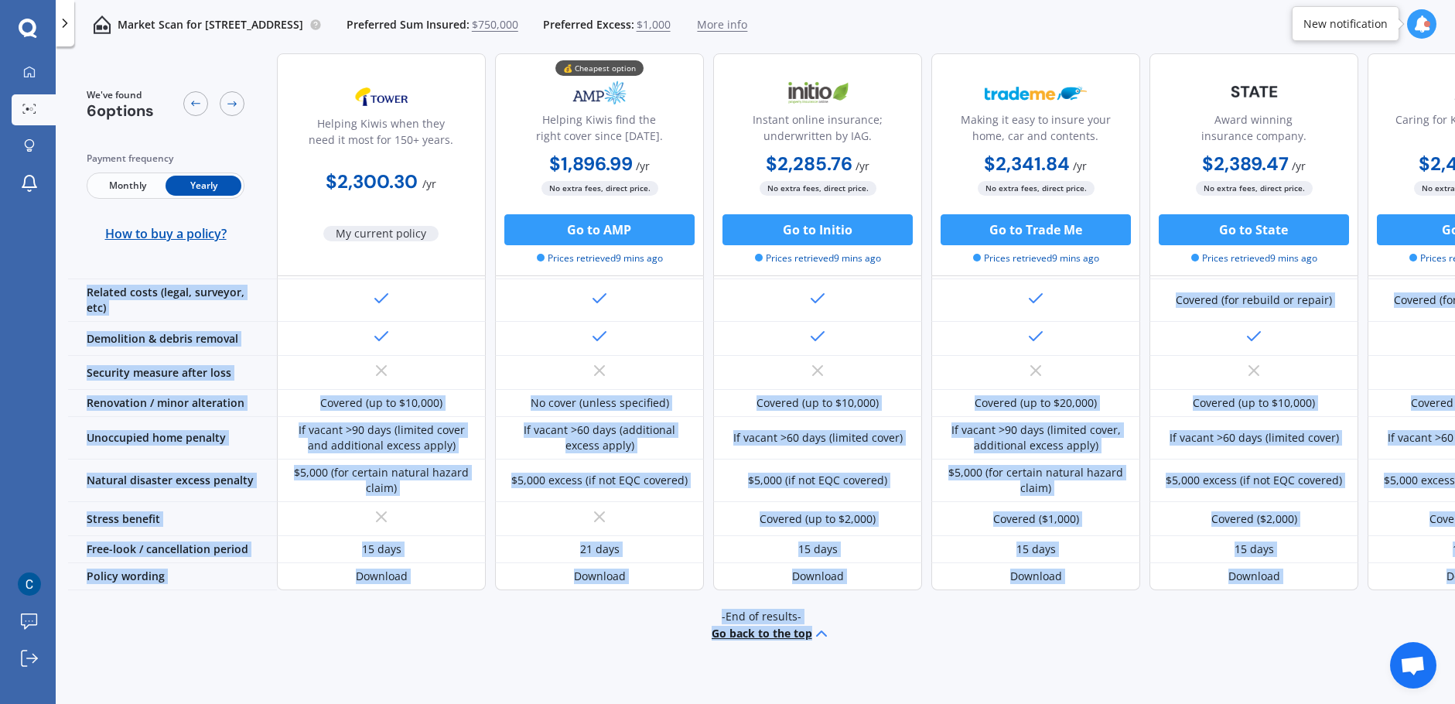
drag, startPoint x: 925, startPoint y: 643, endPoint x: 1014, endPoint y: 667, distance: 92.1
click at [1014, 667] on div "We've found 6 options Payment frequency Monthly Yearly How to buy a policy? Hel…" at bounding box center [761, 379] width 1387 height 653
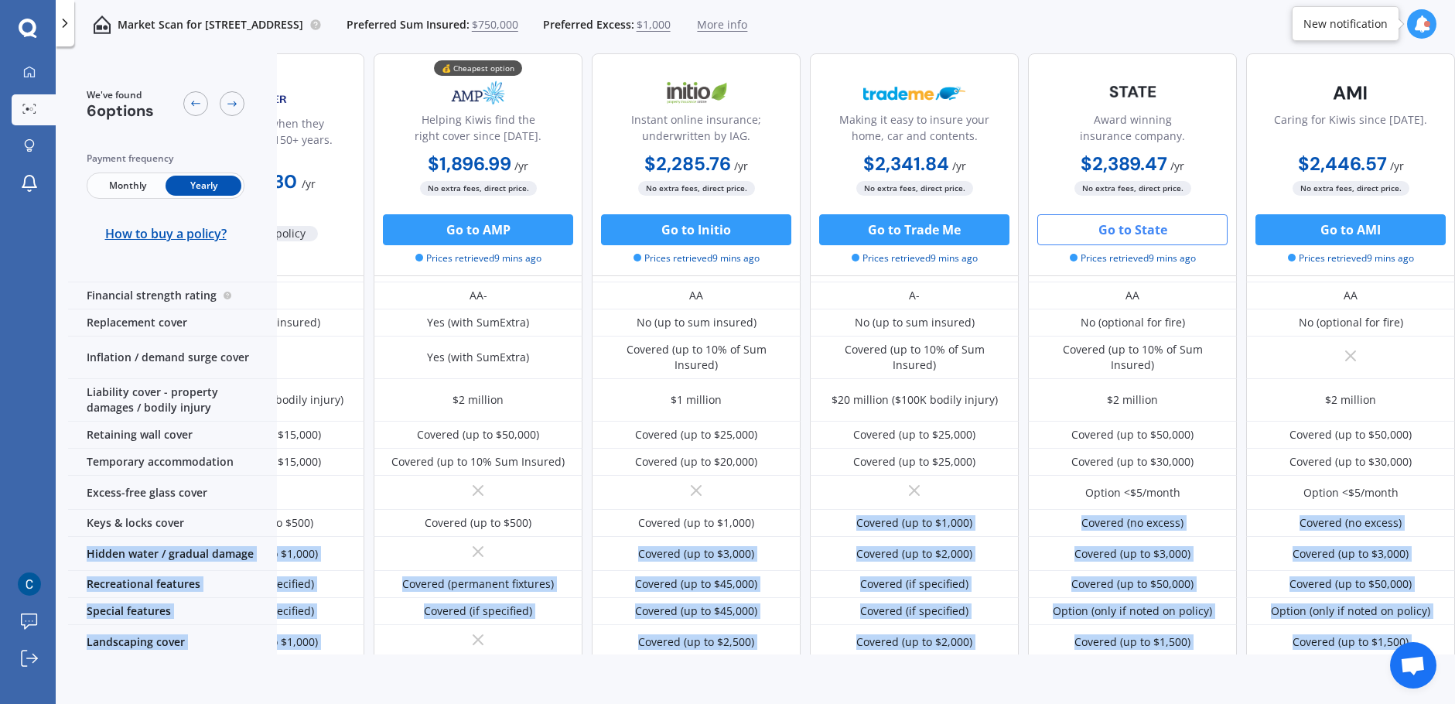
scroll to position [0, 129]
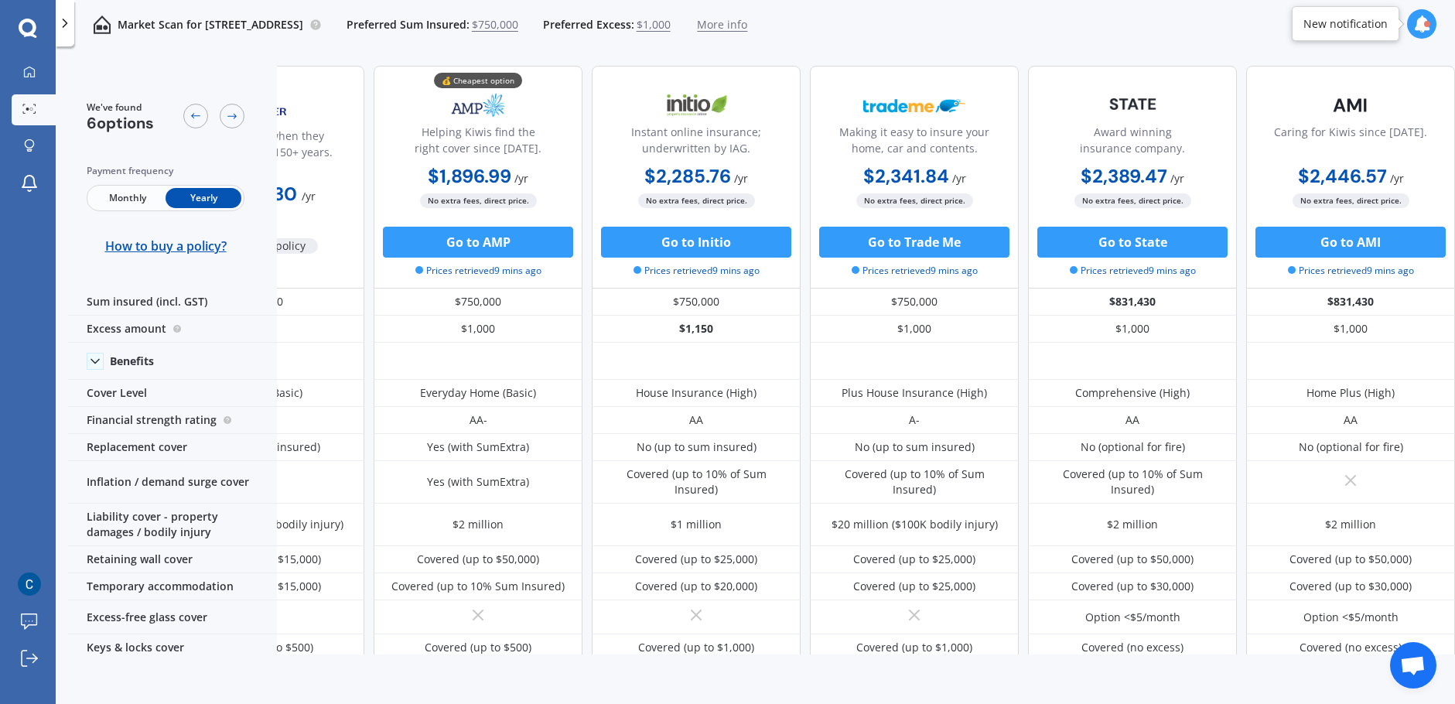
click at [1025, 29] on div "Market Scan for [STREET_ADDRESS] Preferred Sum Insured: $750,000 Preferred Exce…" at bounding box center [755, 24] width 1399 height 49
